Goal: Transaction & Acquisition: Purchase product/service

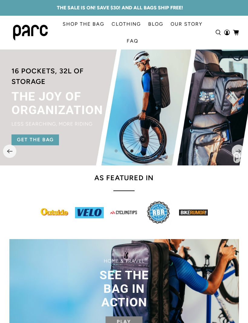
click at [8, 154] on icon "Previous" at bounding box center [10, 152] width 6 height 6
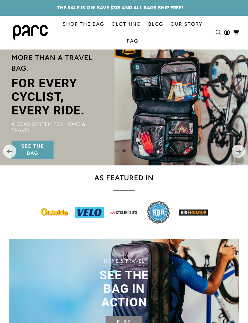
click at [38, 148] on link "SEE THE BAG" at bounding box center [32, 150] width 42 height 18
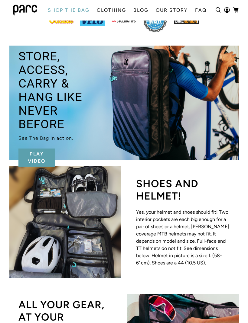
scroll to position [482, 0]
click at [66, 239] on img at bounding box center [65, 222] width 112 height 112
click at [73, 238] on img at bounding box center [65, 222] width 112 height 112
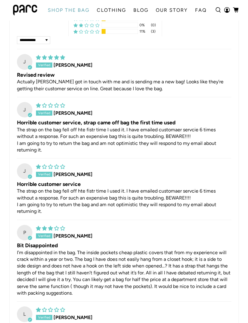
scroll to position [1416, 0]
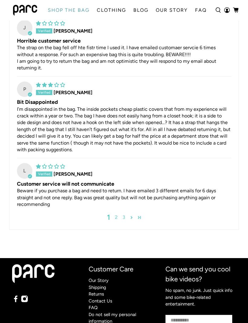
click at [117, 221] on link "2" at bounding box center [116, 217] width 8 height 7
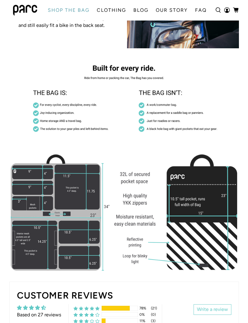
scroll to position [1112, 0]
